Goal: Understand process/instructions

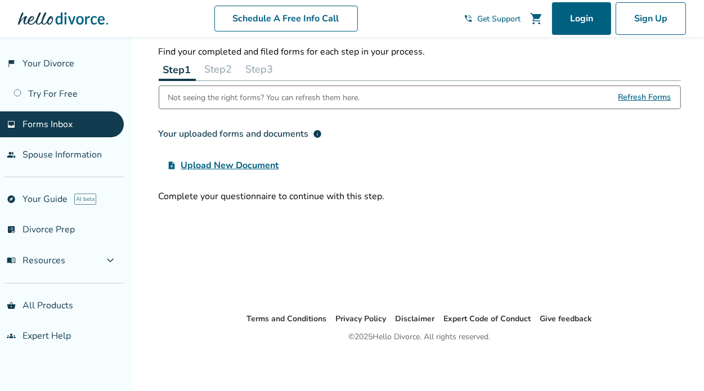
click at [46, 123] on span "Forms Inbox" at bounding box center [47, 124] width 50 height 12
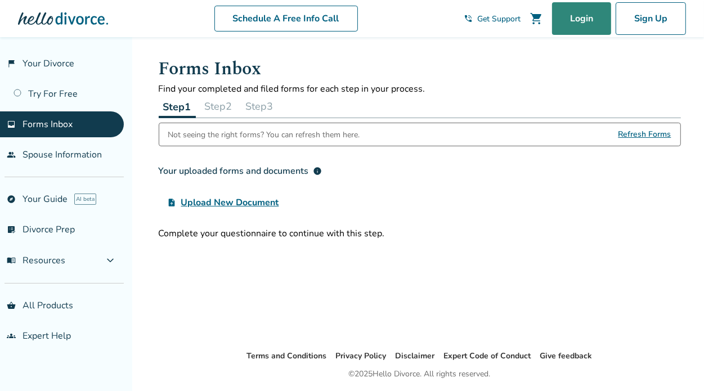
click at [576, 24] on link "Login" at bounding box center [581, 18] width 59 height 33
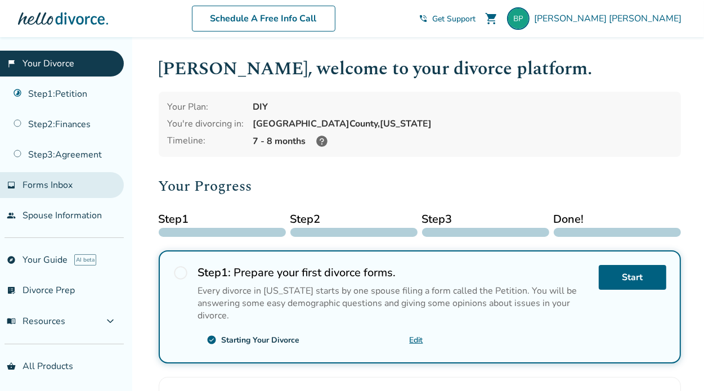
click at [56, 189] on span "Forms Inbox" at bounding box center [47, 185] width 50 height 12
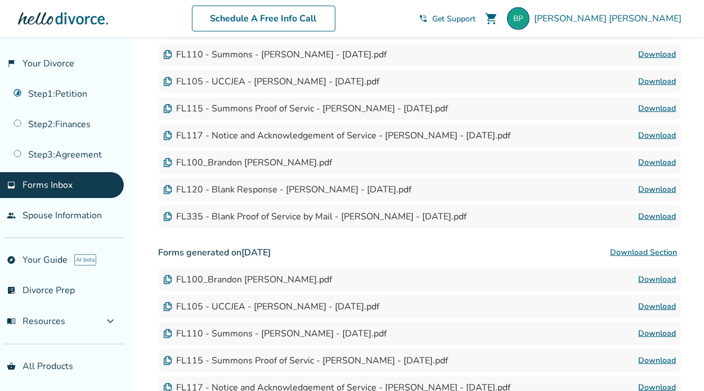
scroll to position [465, 0]
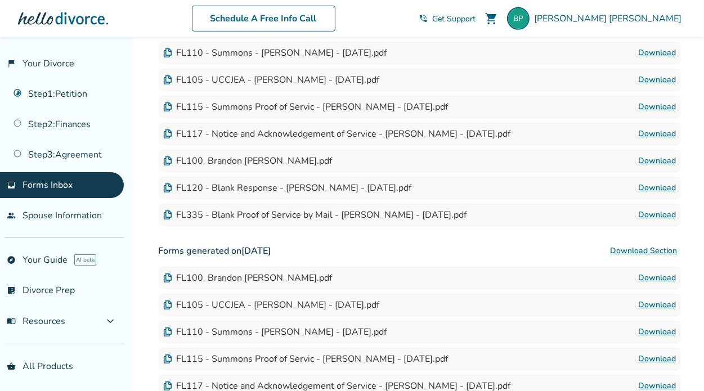
click at [196, 212] on div "FL335 - Blank Proof of Service by Mail - Brandon Parsons - 2025-08-28.pdf" at bounding box center [315, 215] width 304 height 12
click at [406, 232] on div "Not seeing the right forms? You can refresh them here. Refresh Forms Your uploa…" at bounding box center [420, 68] width 522 height 820
click at [72, 96] on link "Step 1 : Petition" at bounding box center [62, 94] width 124 height 26
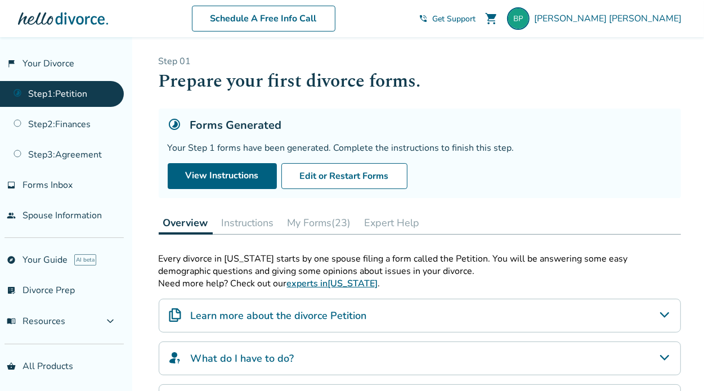
click at [243, 229] on button "Instructions" at bounding box center [247, 222] width 61 height 22
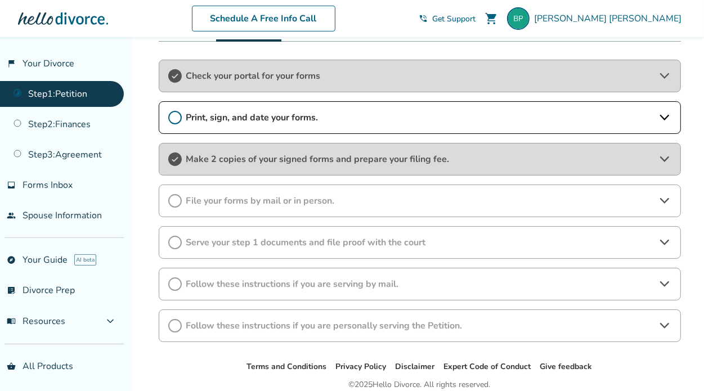
scroll to position [238, 0]
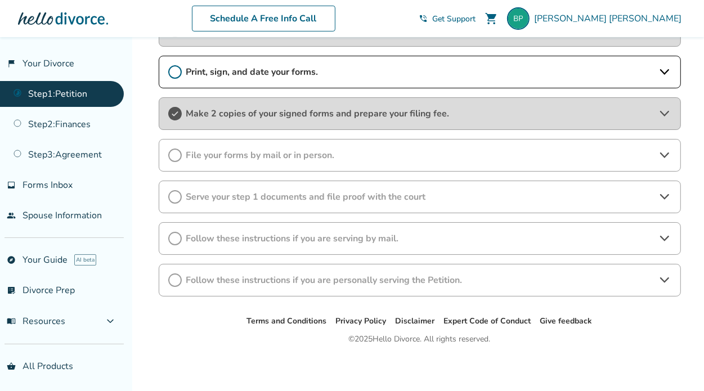
click at [331, 281] on span "Follow these instructions if you are personally serving the Petition." at bounding box center [419, 280] width 467 height 12
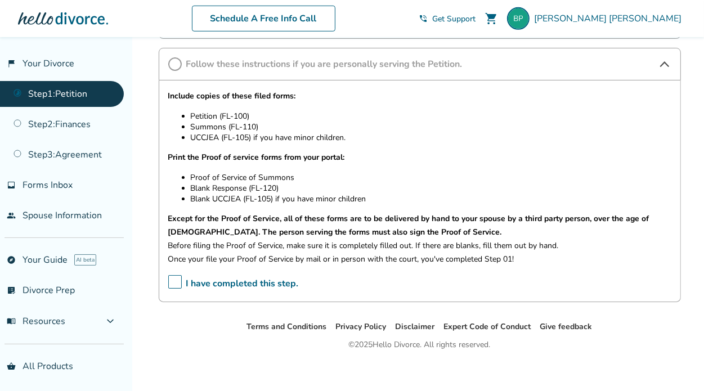
scroll to position [457, 0]
